Goal: Information Seeking & Learning: Learn about a topic

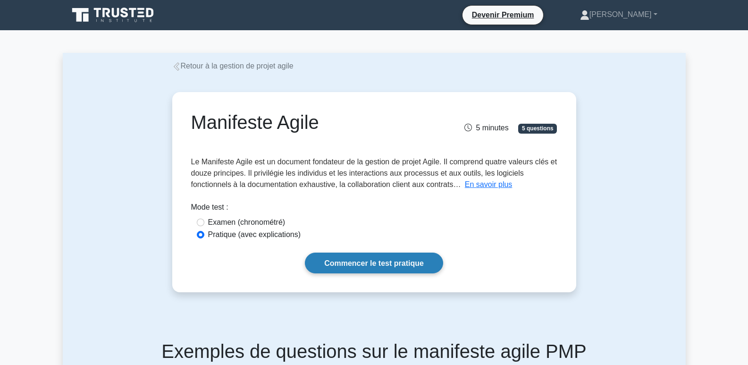
click at [357, 261] on font "Commencer le test pratique" at bounding box center [374, 263] width 100 height 8
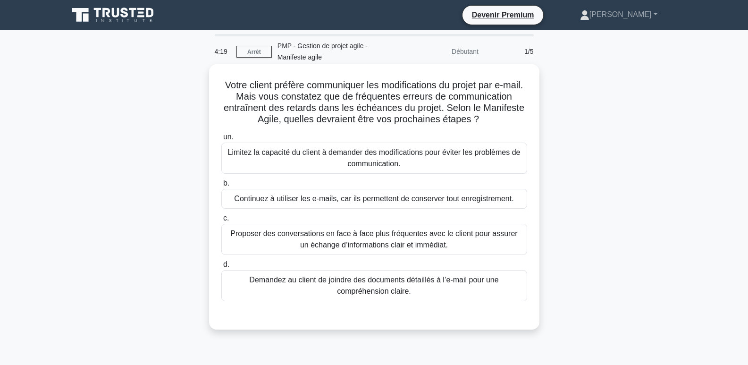
click at [394, 245] on font "Proposer des conversations en face à face plus fréquentes avec le client pour a…" at bounding box center [373, 238] width 287 height 19
click at [221, 221] on input "c. Proposer des conversations en face à face plus fréquentes avec le client pou…" at bounding box center [221, 218] width 0 height 6
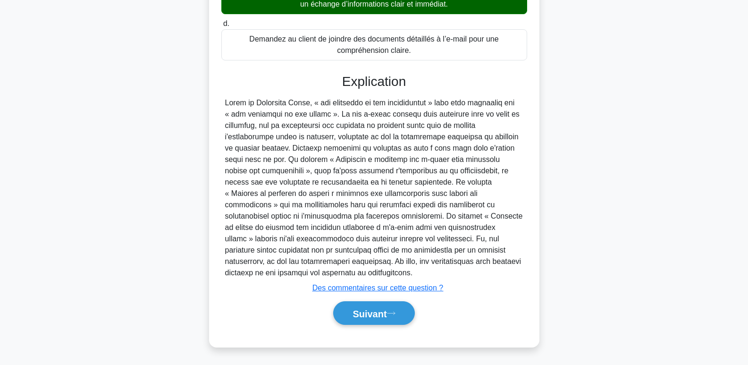
scroll to position [242, 0]
click at [377, 314] on font "Suivant" at bounding box center [370, 313] width 34 height 10
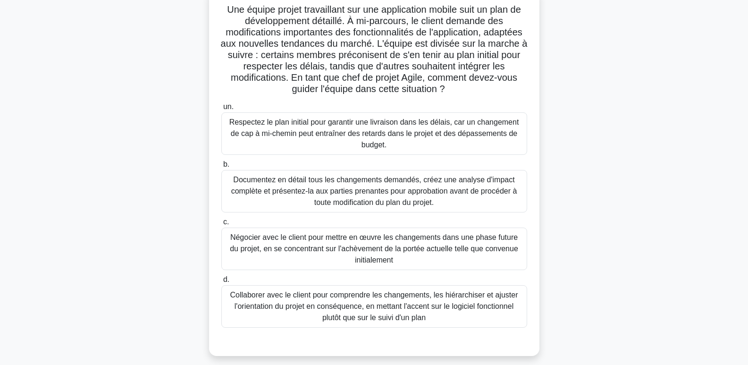
scroll to position [94, 0]
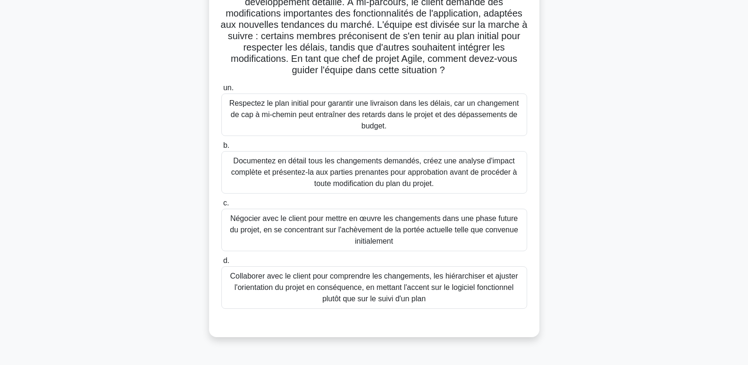
click at [377, 294] on font "Collaborer avec le client pour comprendre les changements, les hiérarchiser et …" at bounding box center [374, 287] width 297 height 34
click at [224, 263] on font "d." at bounding box center [226, 260] width 6 height 8
click at [221, 263] on input "d. Collaborer avec le client pour comprendre les changements, les hiérarchiser …" at bounding box center [221, 261] width 0 height 6
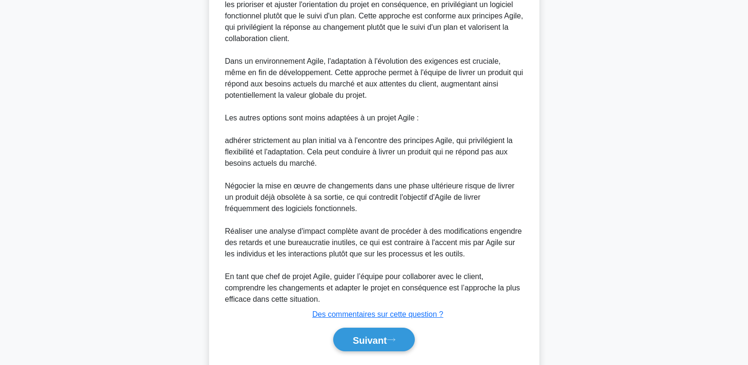
scroll to position [480, 0]
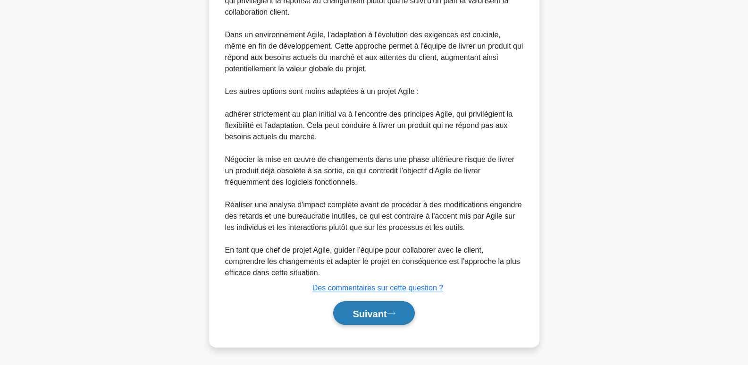
click at [396, 316] on button "Suivant" at bounding box center [373, 313] width 81 height 24
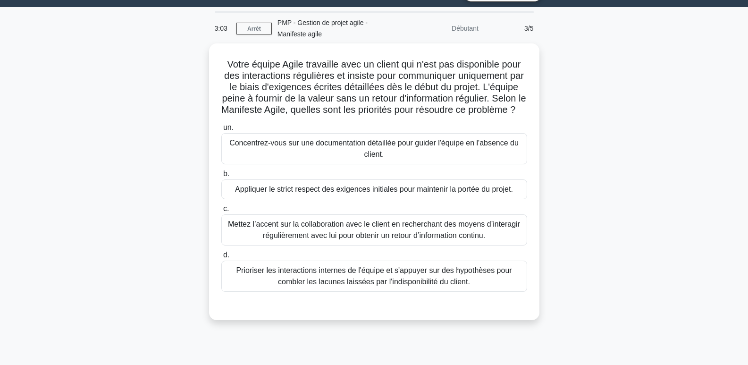
scroll to position [0, 0]
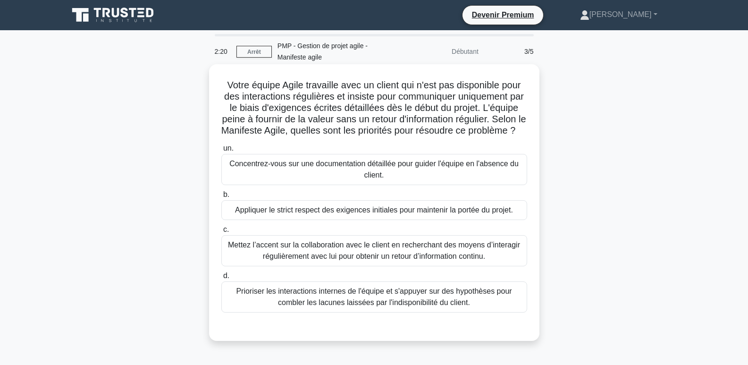
click at [353, 259] on font "Mettez l’accent sur la collaboration avec le client en recherchant des moyens d…" at bounding box center [374, 250] width 292 height 19
click at [221, 233] on input "c. Mettez l’accent sur la collaboration avec le client en recherchant des moyen…" at bounding box center [221, 230] width 0 height 6
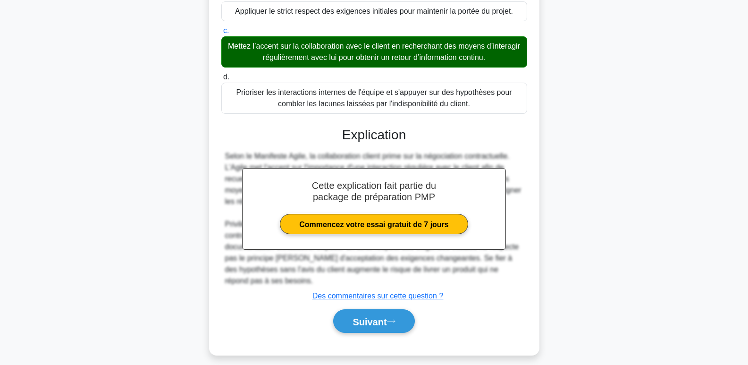
scroll to position [219, 0]
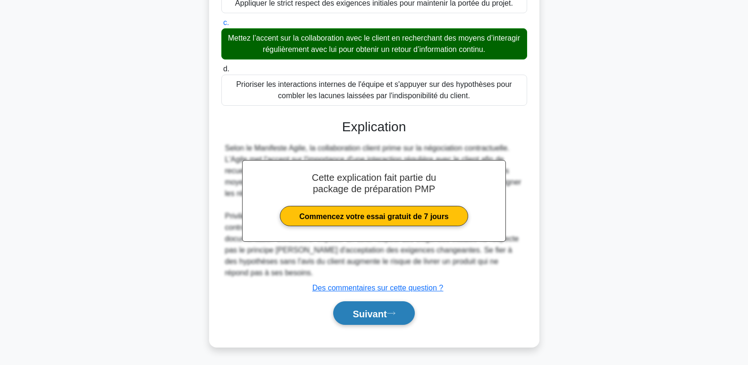
click at [370, 314] on font "Suivant" at bounding box center [370, 313] width 34 height 10
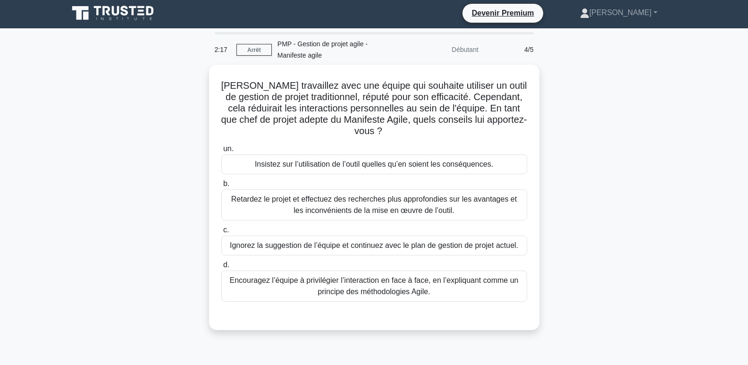
scroll to position [0, 0]
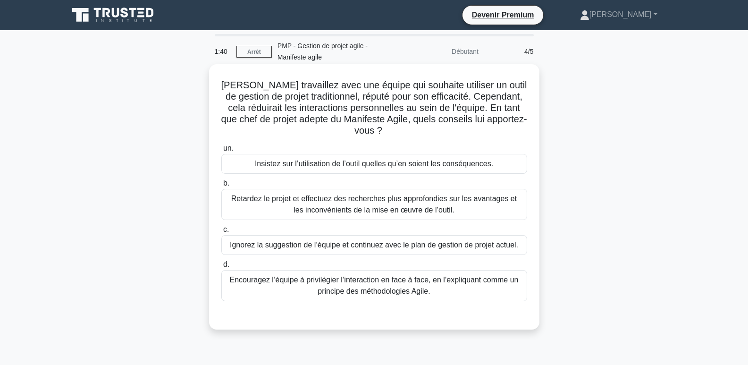
click at [401, 289] on font "Encouragez l’équipe à privilégier l’interaction en face à face, en l’expliquant…" at bounding box center [374, 285] width 289 height 19
click at [221, 268] on input "d. Encouragez l’équipe à privilégier l’interaction en face à face, en l’expliqu…" at bounding box center [221, 264] width 0 height 6
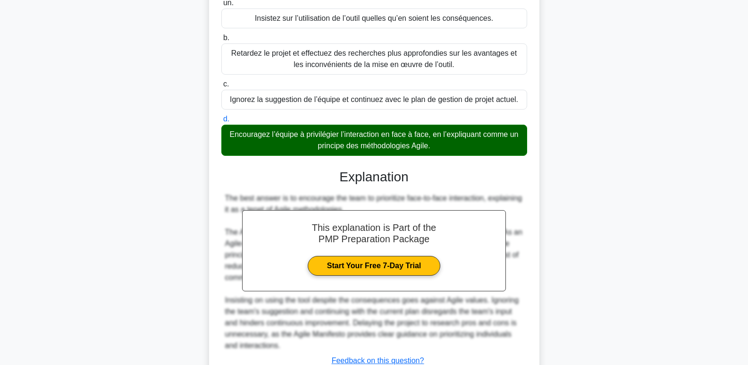
scroll to position [218, 0]
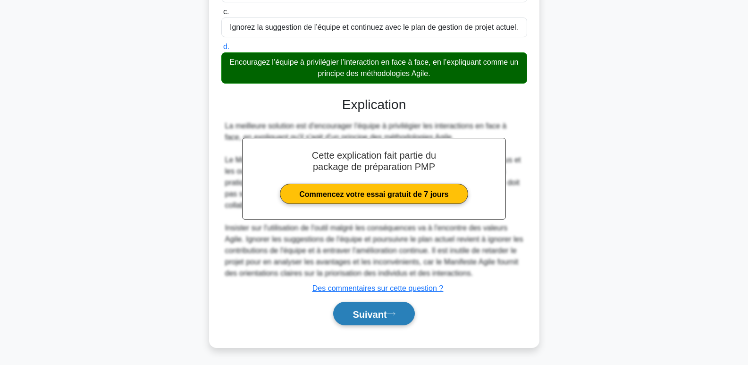
click at [373, 311] on font "Suivant" at bounding box center [370, 314] width 34 height 10
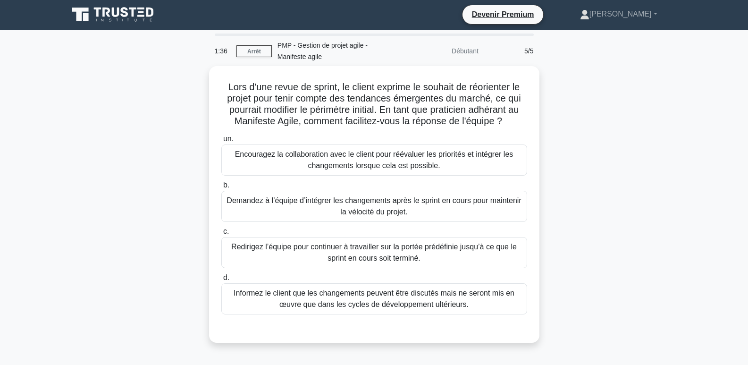
scroll to position [0, 0]
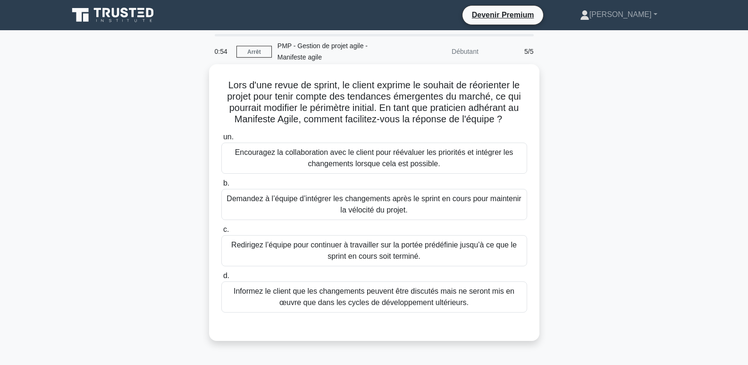
click at [321, 161] on font "Encouragez la collaboration avec le client pour réévaluer les priorités et inté…" at bounding box center [374, 157] width 278 height 19
click at [221, 140] on input "un. Encouragez la collaboration avec le client pour réévaluer les priorités et …" at bounding box center [221, 137] width 0 height 6
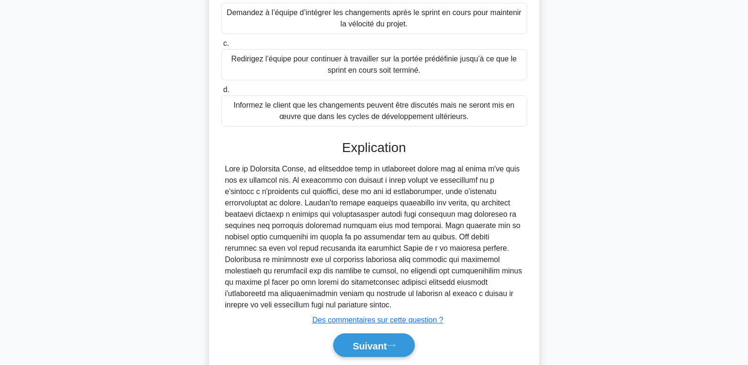
scroll to position [189, 0]
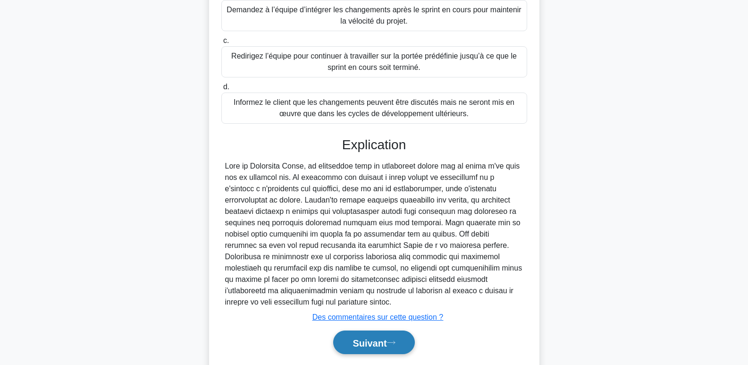
click at [371, 337] on font "Suivant" at bounding box center [370, 342] width 34 height 10
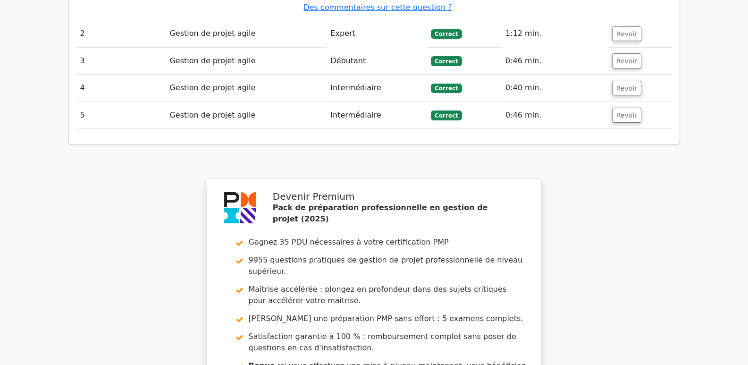
scroll to position [1463, 0]
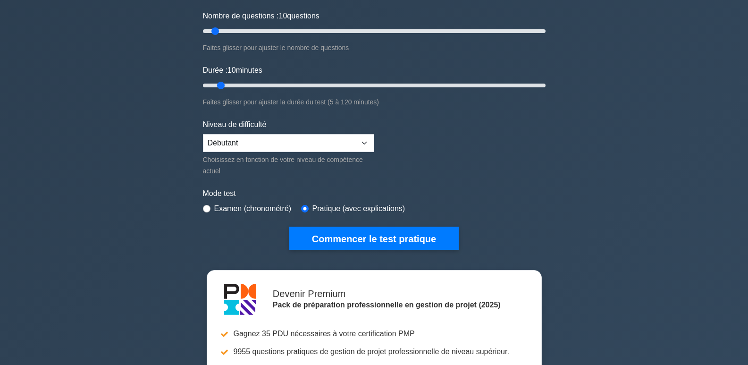
scroll to position [142, 0]
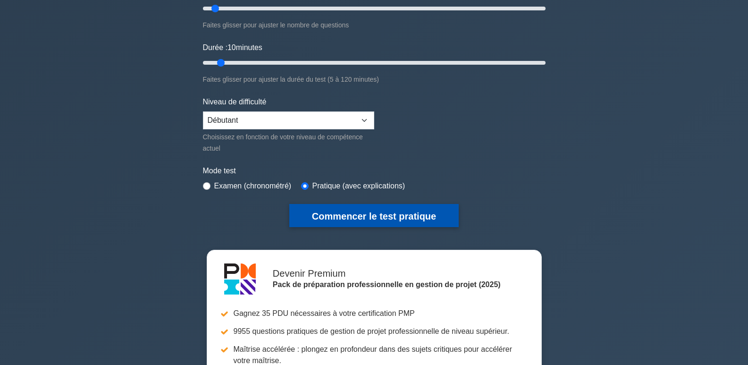
click at [379, 216] on font "Commencer le test pratique" at bounding box center [374, 216] width 124 height 10
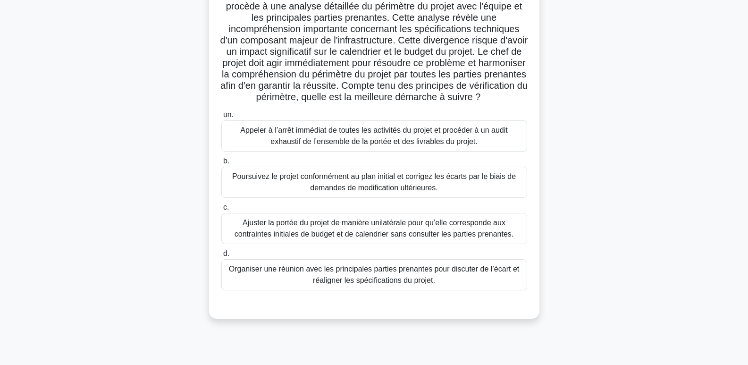
scroll to position [94, 0]
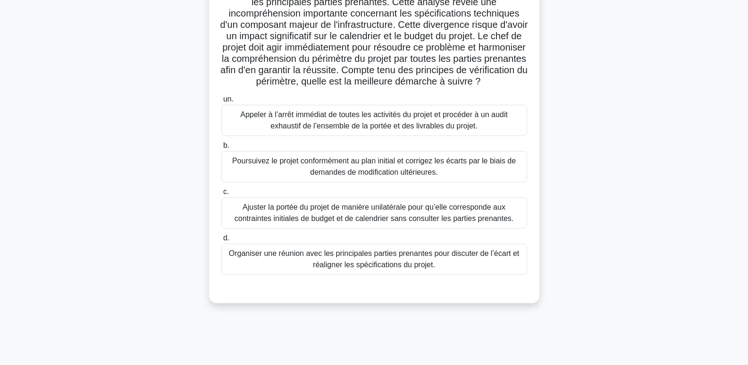
click at [358, 269] on font "Organiser une réunion avec les principales parties prenantes pour discuter de l…" at bounding box center [374, 258] width 290 height 19
click at [221, 241] on input "d. Organiser une réunion avec les principales parties prenantes pour discuter d…" at bounding box center [221, 238] width 0 height 6
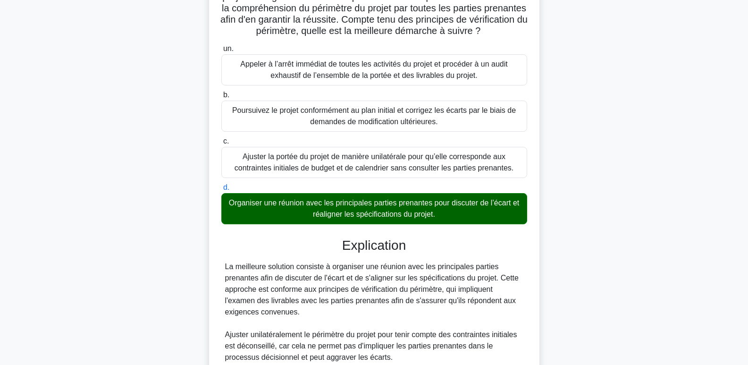
scroll to position [332, 0]
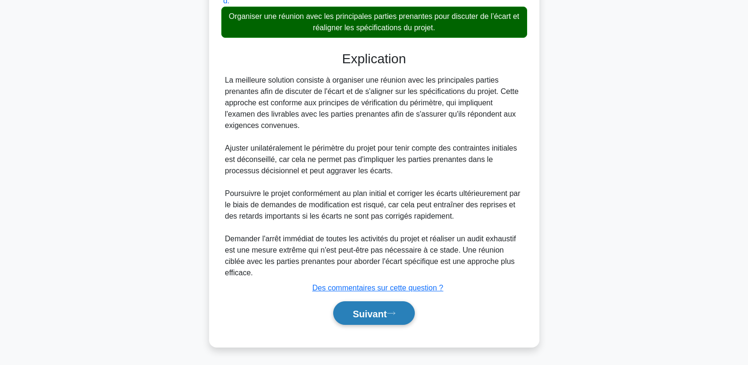
click at [391, 311] on icon at bounding box center [391, 313] width 8 height 5
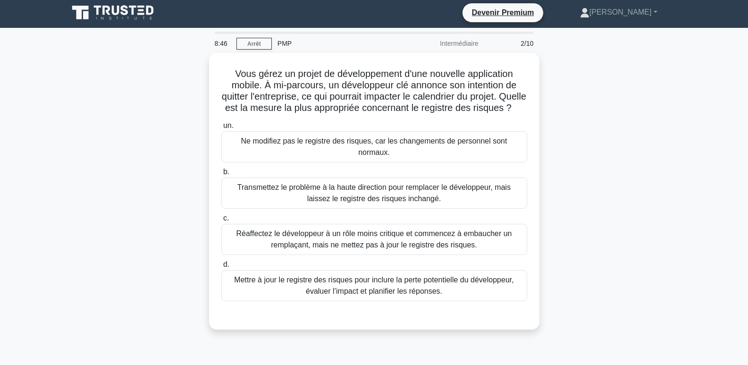
scroll to position [0, 0]
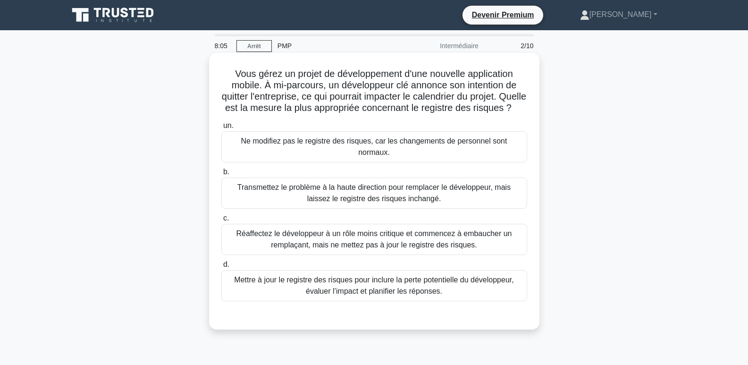
click at [422, 291] on font "Mettre à jour le registre des risques pour inclure la perte potentielle du déve…" at bounding box center [373, 285] width 279 height 19
click at [221, 268] on input "d. Mettre à jour le registre des risques pour inclure la perte potentielle du d…" at bounding box center [221, 264] width 0 height 6
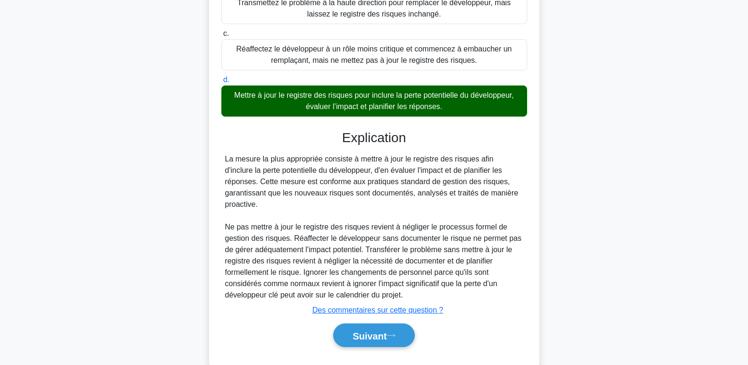
scroll to position [196, 0]
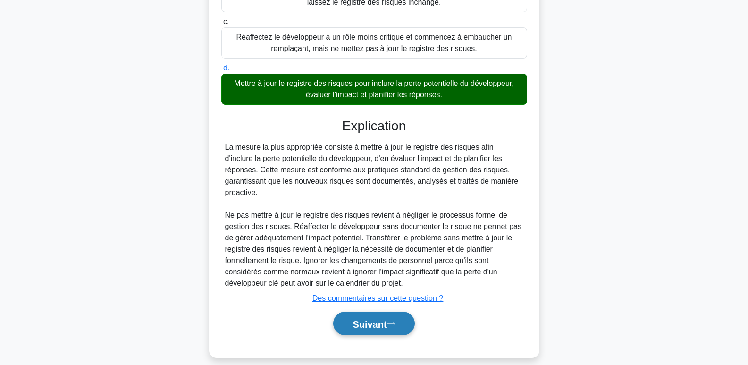
click at [368, 319] on button "Suivant" at bounding box center [373, 324] width 81 height 24
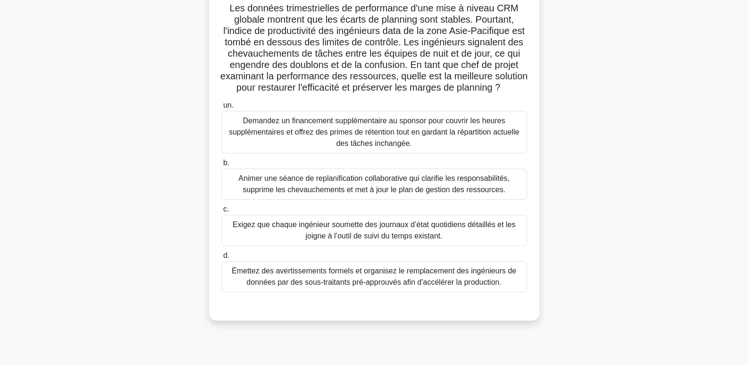
scroll to position [94, 0]
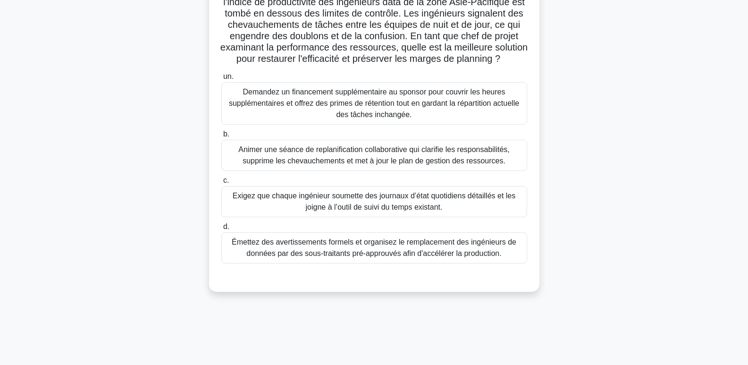
click at [404, 165] on font "Animer une séance de replanification collaborative qui clarifie les responsabil…" at bounding box center [373, 154] width 271 height 19
click at [221, 137] on input "b. Animer une séance de replanification collaborative qui clarifie les responsa…" at bounding box center [221, 134] width 0 height 6
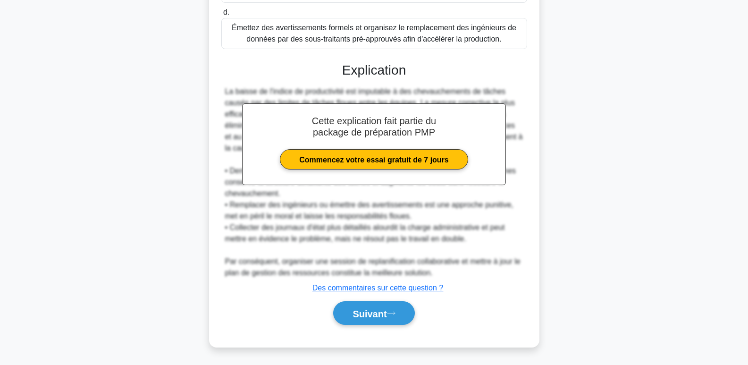
scroll to position [321, 0]
click at [387, 311] on font "Suivant" at bounding box center [370, 313] width 34 height 10
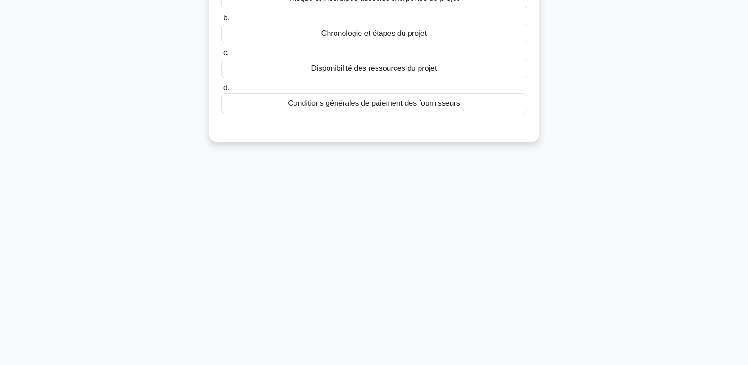
scroll to position [0, 0]
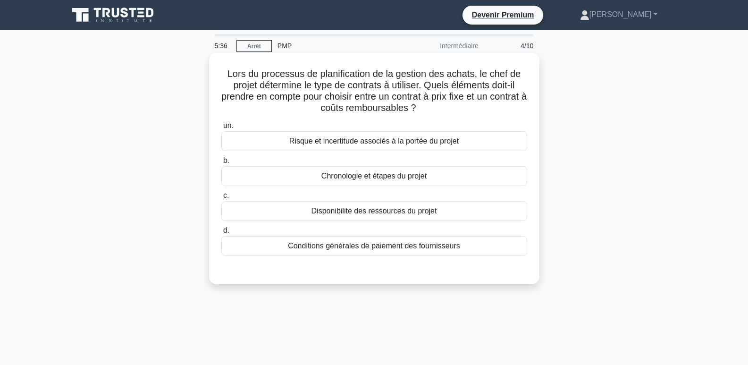
click at [390, 142] on font "Risque et incertitude associés à la portée du projet" at bounding box center [373, 141] width 169 height 8
click at [221, 129] on input "un. Risque et incertitude associés à la portée du projet" at bounding box center [221, 126] width 0 height 6
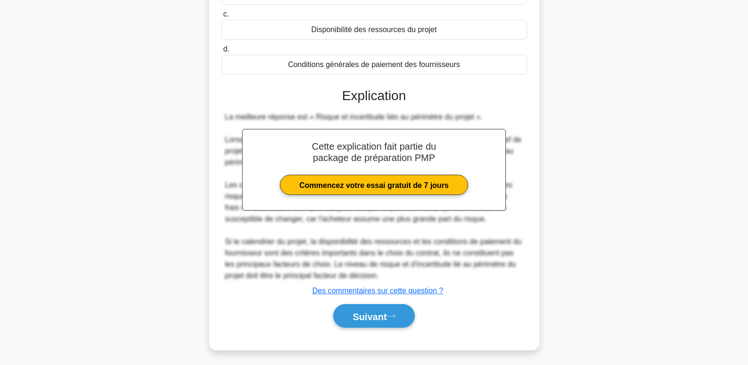
scroll to position [185, 0]
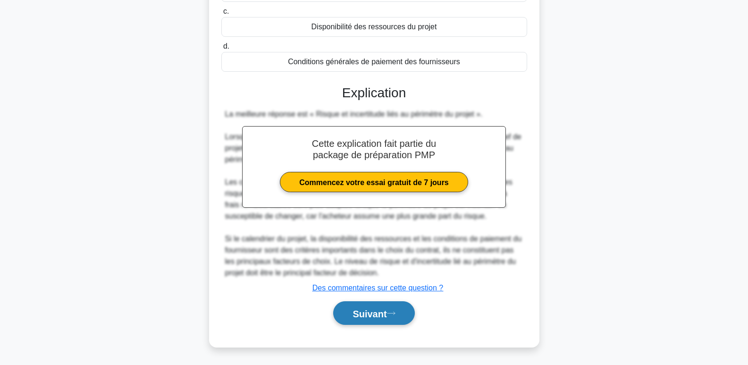
click at [391, 318] on button "Suivant" at bounding box center [373, 313] width 81 height 24
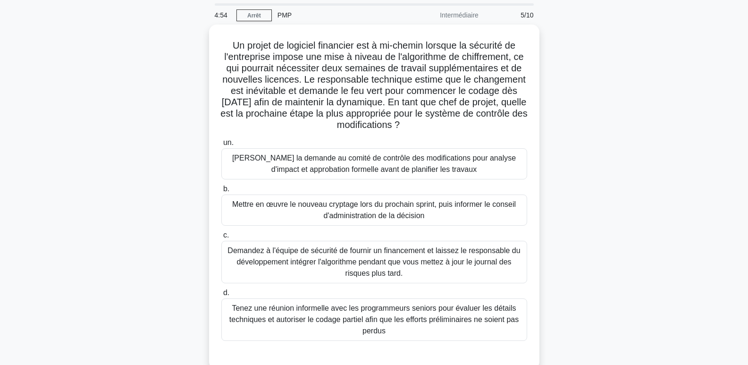
scroll to position [47, 0]
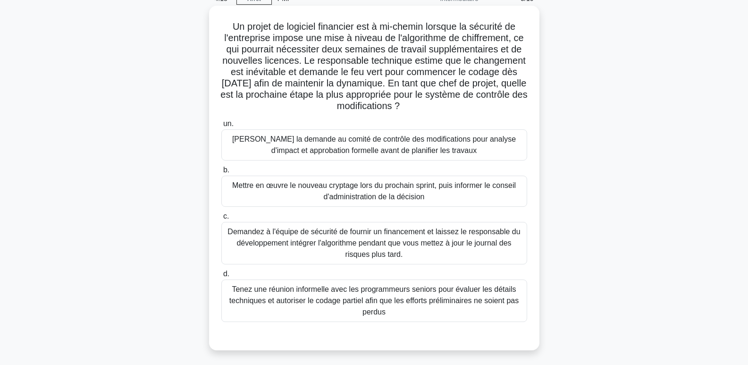
click at [400, 300] on font "Tenez une réunion informelle avec les programmeurs seniors pour évaluer les dét…" at bounding box center [373, 300] width 289 height 31
click at [221, 277] on input "d. Tenez une réunion informelle avec les programmeurs seniors pour évaluer les …" at bounding box center [221, 274] width 0 height 6
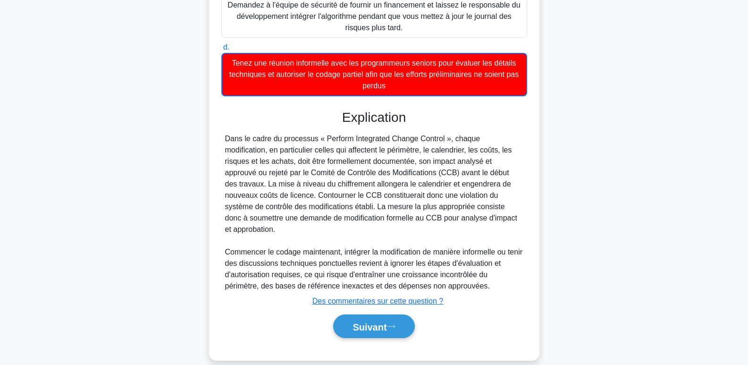
scroll to position [277, 0]
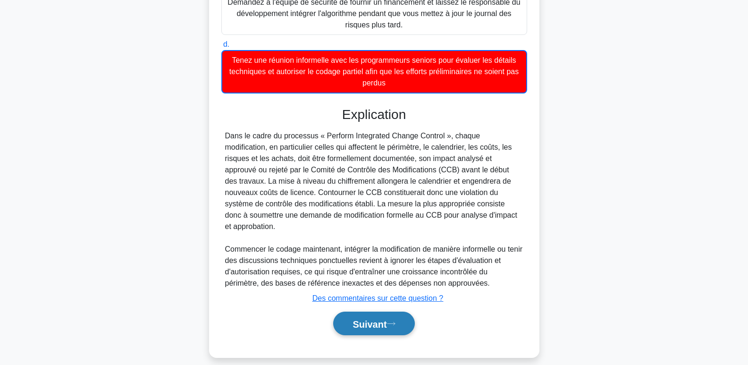
click at [387, 319] on font "Suivant" at bounding box center [370, 324] width 34 height 10
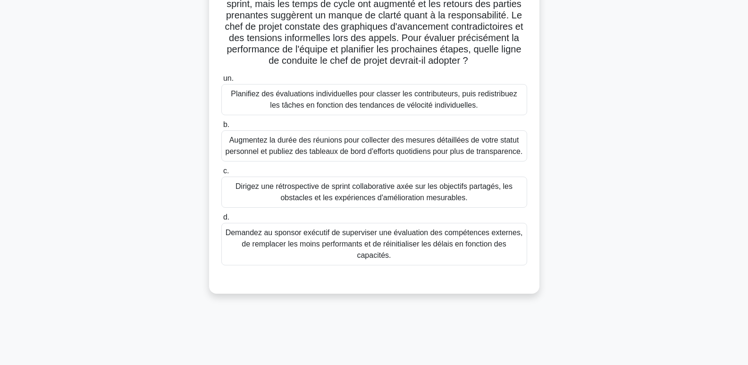
scroll to position [0, 0]
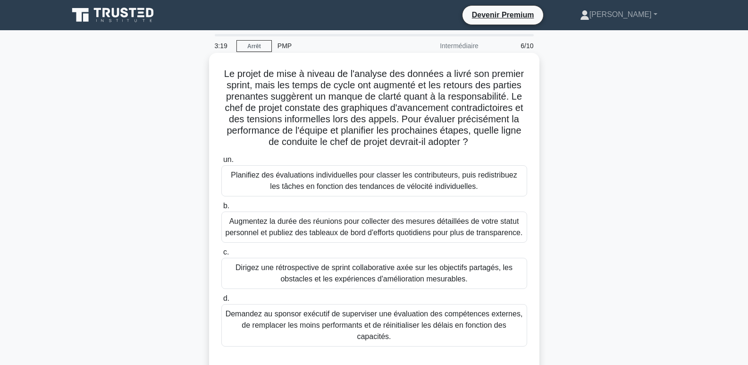
click at [322, 186] on font "Planifiez des évaluations individuelles pour classer les contributeurs, puis re…" at bounding box center [374, 180] width 286 height 19
click at [221, 163] on input "un. Planifiez des évaluations individuelles pour classer les contributeurs, pui…" at bounding box center [221, 160] width 0 height 6
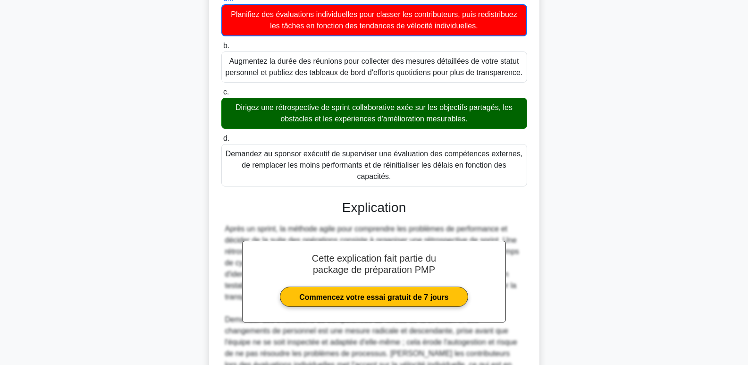
scroll to position [283, 0]
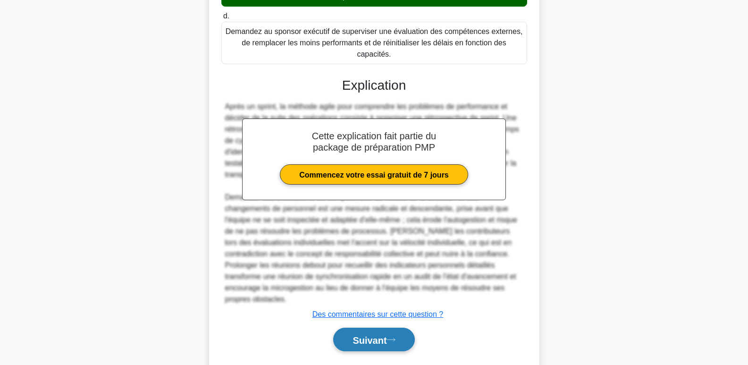
click at [373, 345] on font "Suivant" at bounding box center [370, 340] width 34 height 10
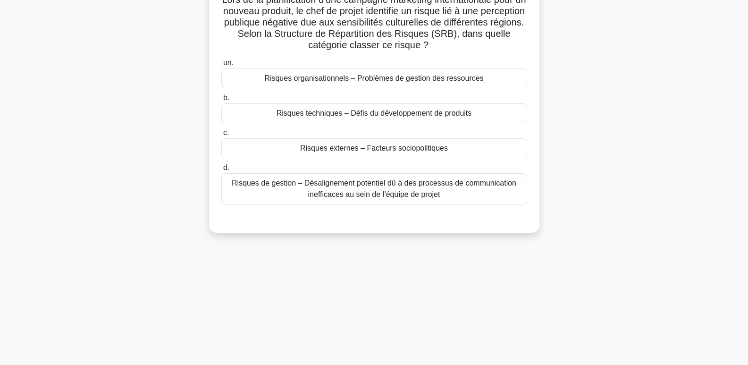
scroll to position [0, 0]
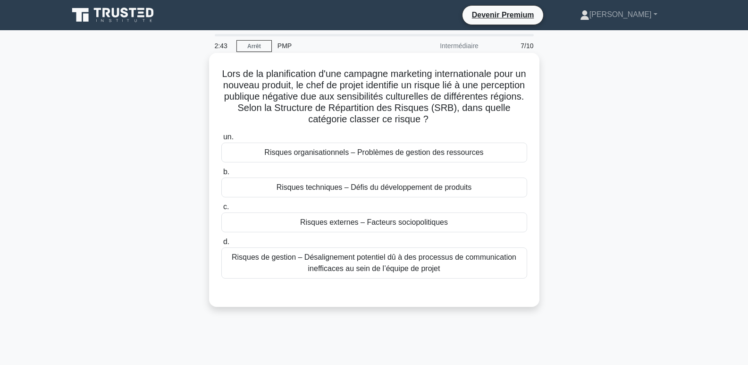
click at [384, 226] on font "Risques externes – Facteurs sociopolitiques" at bounding box center [374, 222] width 148 height 8
click at [221, 210] on input "c. Risques externes – Facteurs sociopolitiques" at bounding box center [221, 207] width 0 height 6
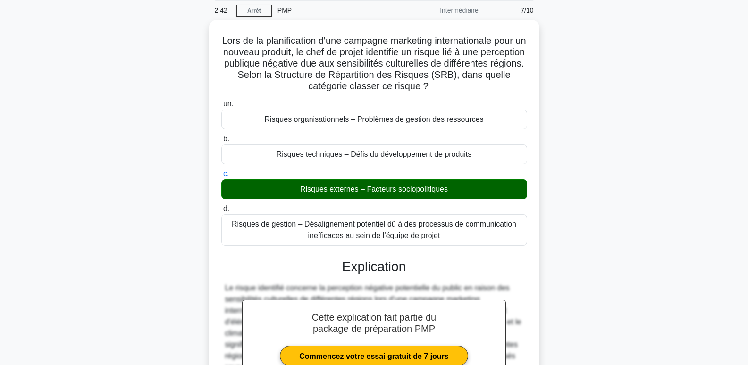
scroll to position [151, 0]
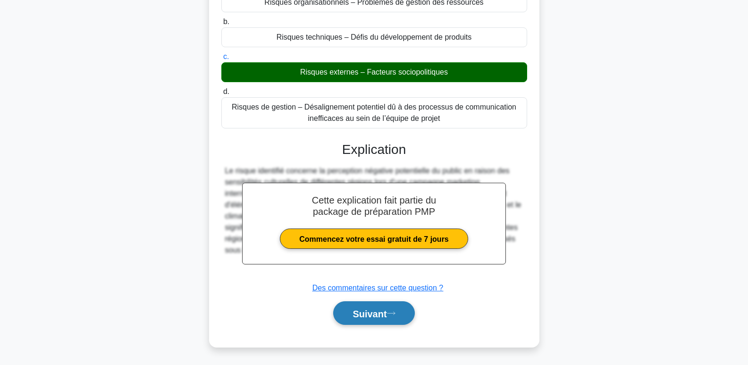
click at [392, 321] on button "Suivant" at bounding box center [373, 313] width 81 height 24
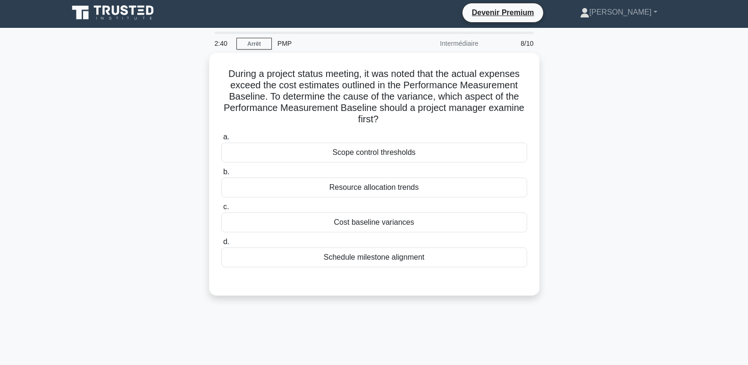
scroll to position [0, 0]
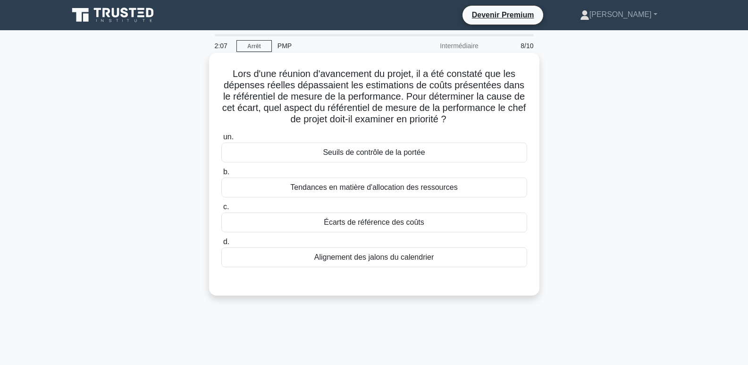
click at [375, 156] on font "Seuils de contrôle de la portée" at bounding box center [374, 152] width 102 height 8
click at [221, 140] on input "un. Seuils de contrôle de la portée" at bounding box center [221, 137] width 0 height 6
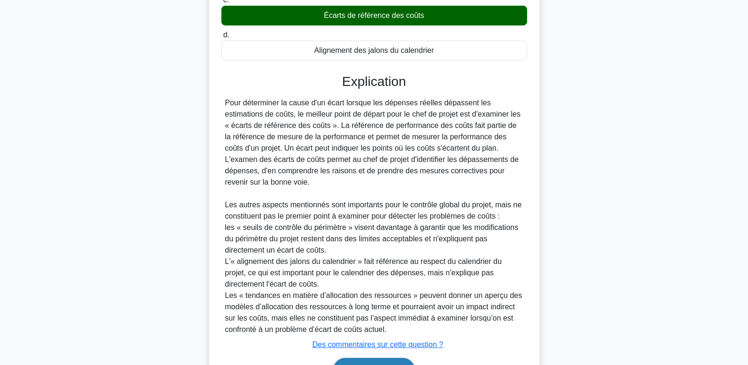
scroll to position [265, 0]
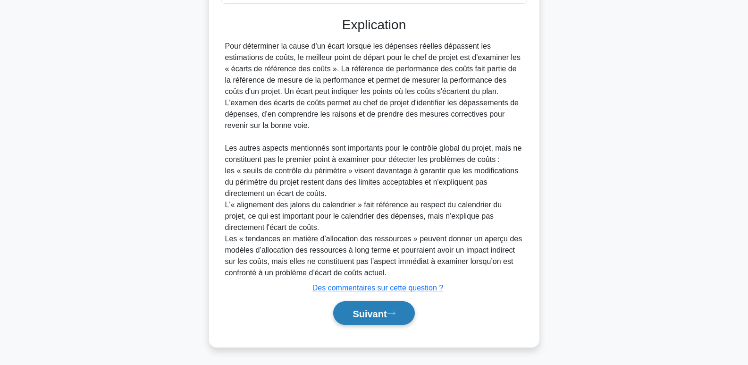
click at [385, 312] on font "Suivant" at bounding box center [370, 313] width 34 height 10
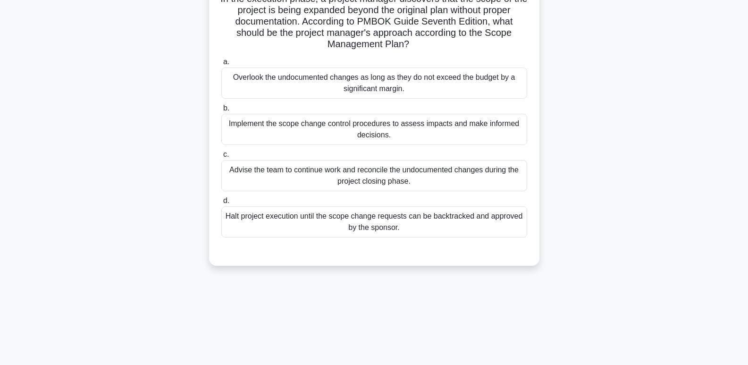
scroll to position [0, 0]
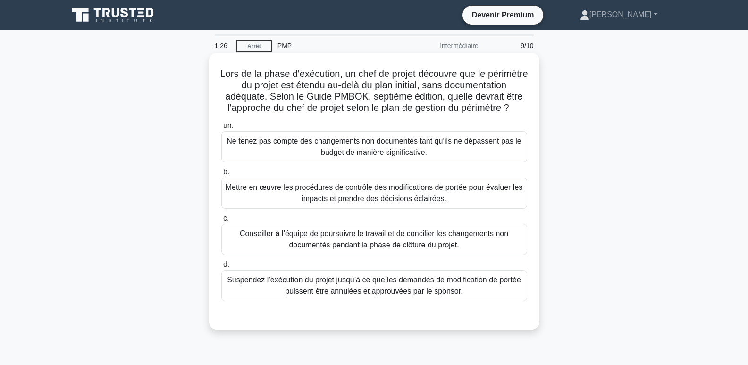
click at [369, 204] on font "Mettre en œuvre les procédures de contrôle des modifications de portée pour éva…" at bounding box center [374, 193] width 297 height 23
click at [221, 175] on input "b. Mettre en œuvre les procédures de contrôle des modifications de portée pour …" at bounding box center [221, 172] width 0 height 6
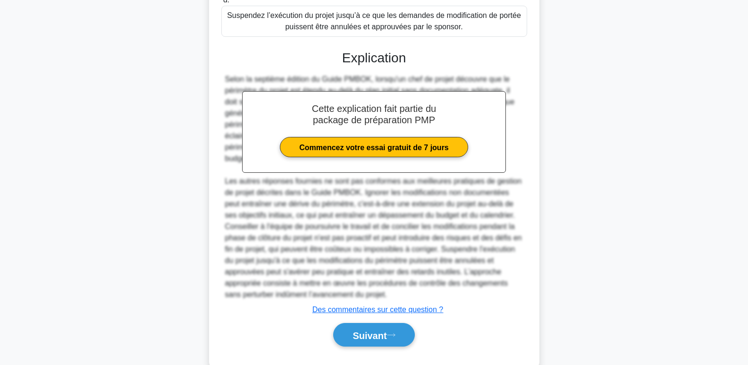
scroll to position [283, 0]
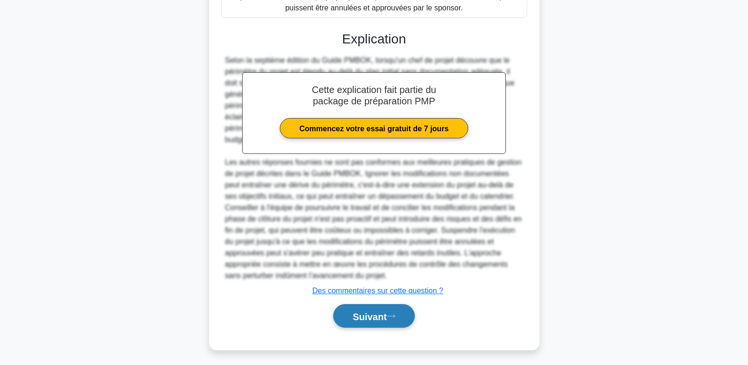
click at [362, 328] on button "Suivant" at bounding box center [373, 316] width 81 height 24
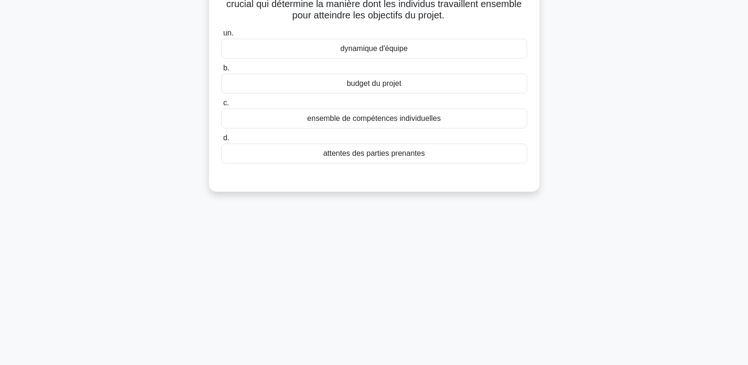
scroll to position [0, 0]
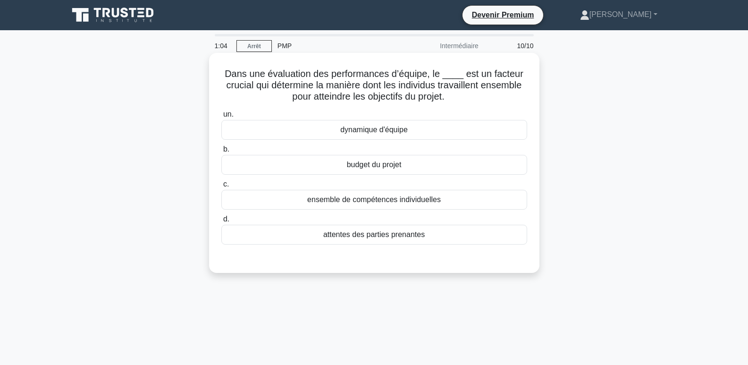
click at [379, 131] on font "dynamique d'équipe" at bounding box center [373, 130] width 67 height 8
click at [221, 118] on input "un. dynamique d'équipe" at bounding box center [221, 114] width 0 height 6
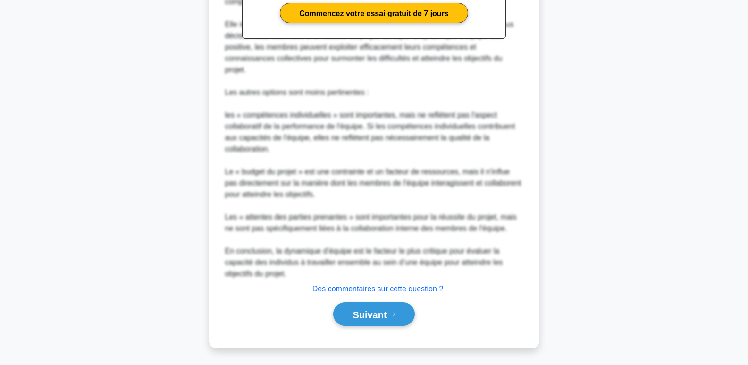
scroll to position [344, 0]
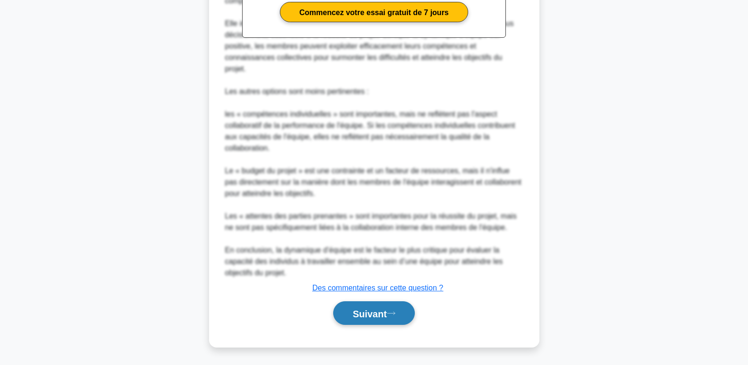
click at [378, 315] on font "Suivant" at bounding box center [370, 313] width 34 height 10
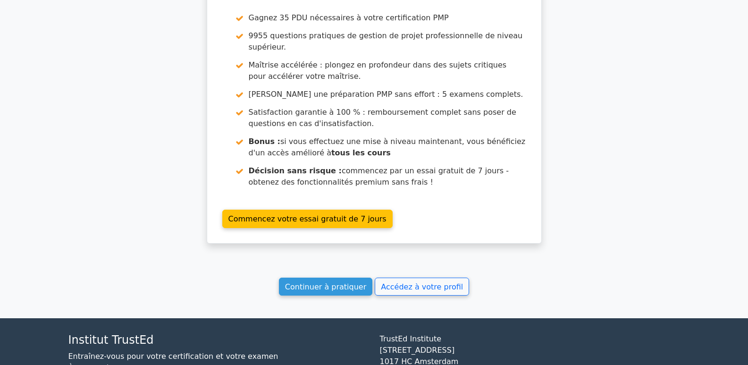
scroll to position [1907, 0]
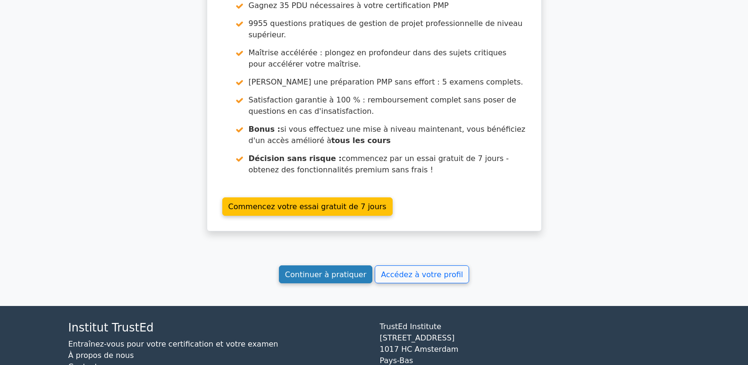
click at [340, 269] on font "Continuer à pratiquer" at bounding box center [325, 273] width 81 height 9
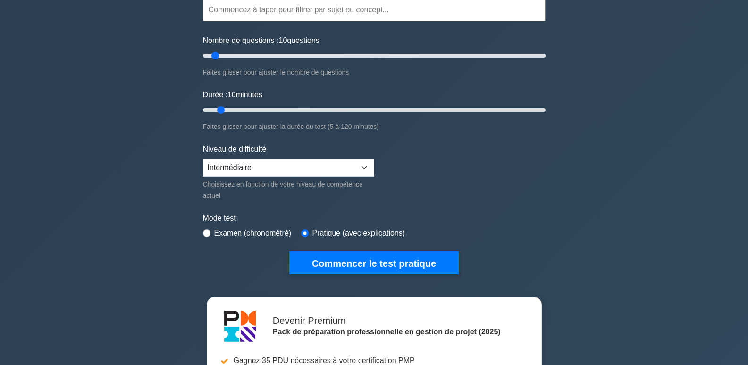
scroll to position [142, 0]
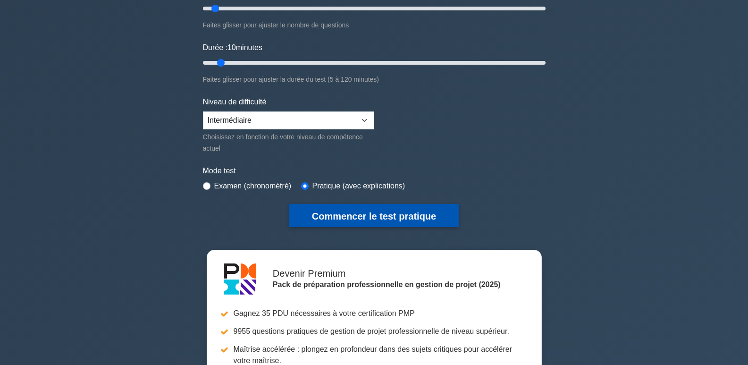
click at [404, 216] on font "Commencer le test pratique" at bounding box center [374, 216] width 124 height 10
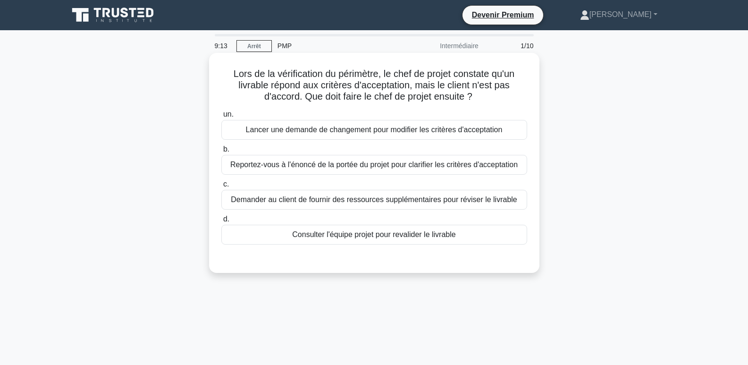
click at [479, 163] on font "Reportez-vous à l'énoncé de la portée du projet pour clarifier les critères d'a…" at bounding box center [373, 164] width 287 height 8
click at [221, 152] on input "b. Reportez-vous à l'énoncé de la portée du projet pour clarifier les critères …" at bounding box center [221, 149] width 0 height 6
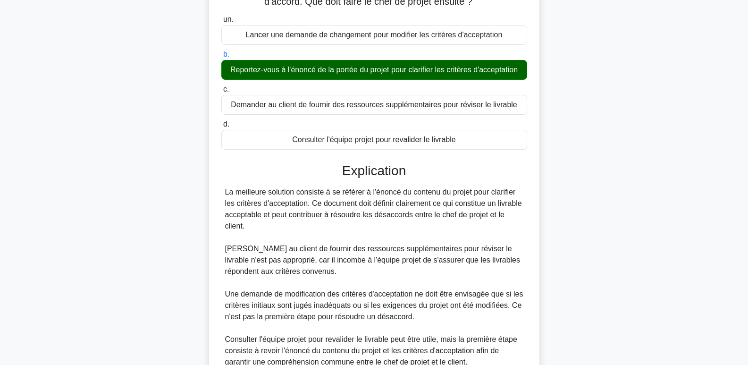
scroll to position [185, 0]
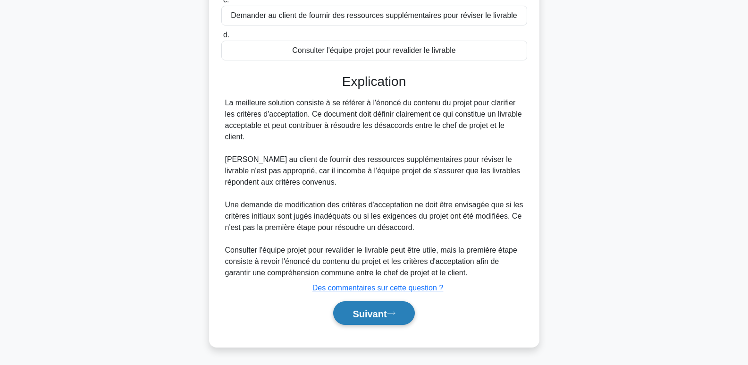
click at [372, 308] on font "Suivant" at bounding box center [370, 313] width 34 height 10
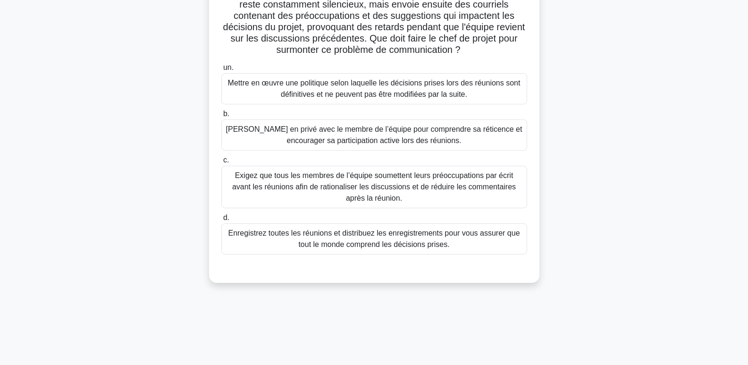
scroll to position [0, 0]
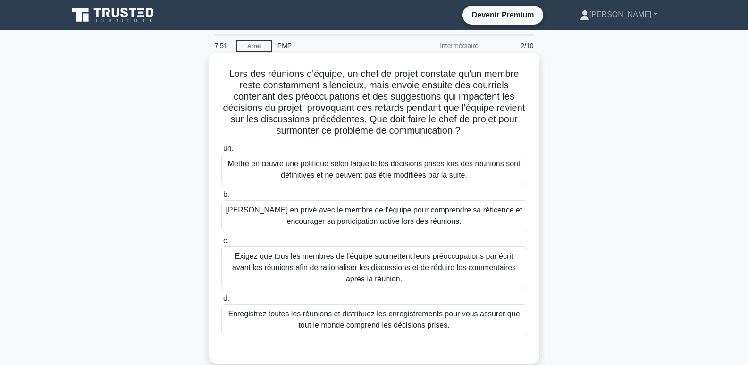
click at [359, 257] on font "Exigez que tous les membres de l’équipe soumettent leurs préoccupations par écr…" at bounding box center [374, 267] width 284 height 31
click at [221, 244] on input "c. Exigez que tous les membres de l’équipe soumettent leurs préoccupations par …" at bounding box center [221, 241] width 0 height 6
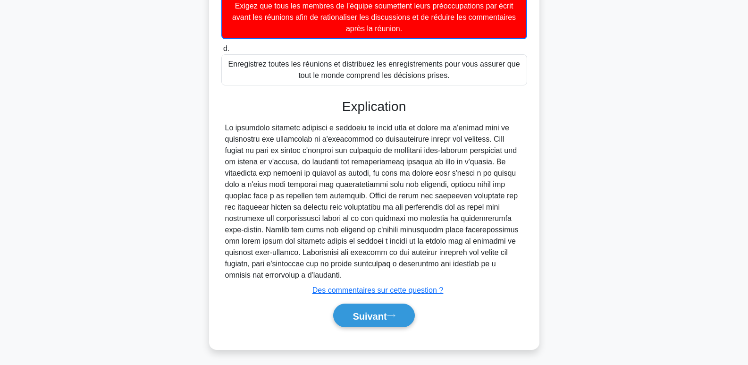
scroll to position [254, 0]
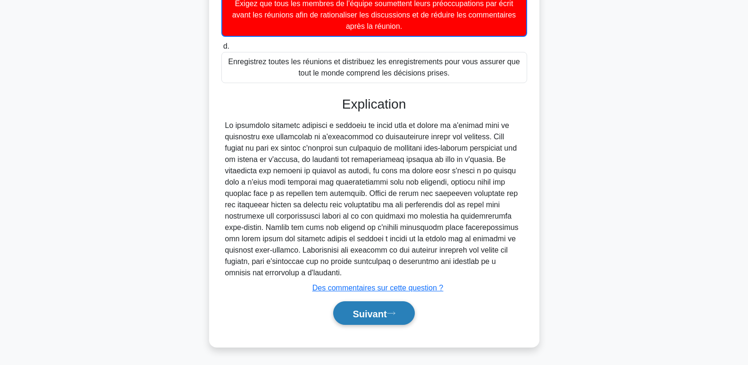
click at [381, 319] on button "Suivant" at bounding box center [373, 313] width 81 height 24
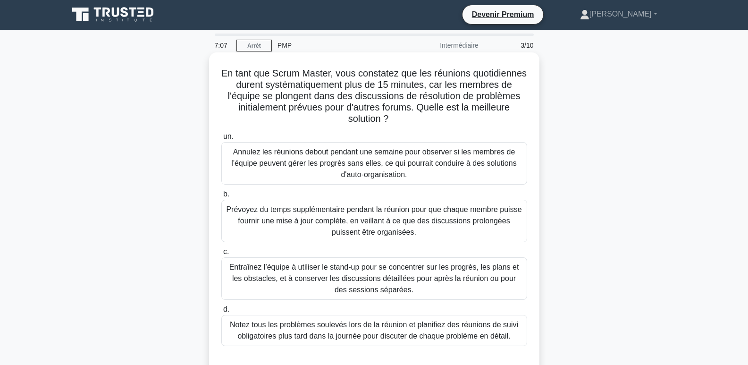
scroll to position [0, 0]
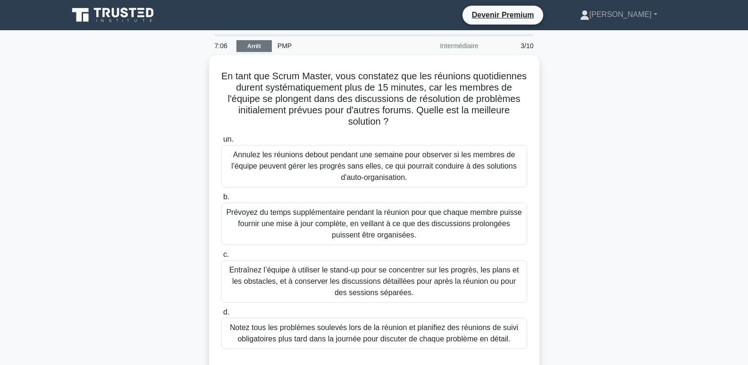
click at [259, 49] on font "Arrêt" at bounding box center [254, 46] width 14 height 7
